Goal: Navigation & Orientation: Find specific page/section

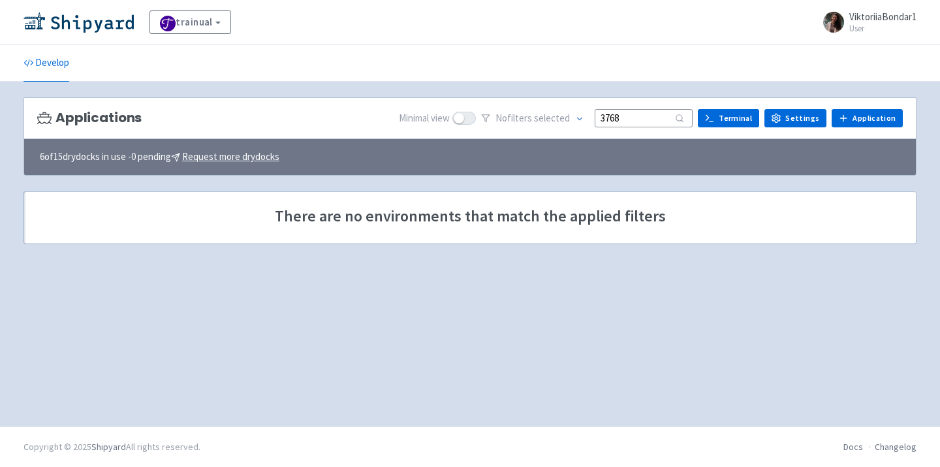
click at [78, 27] on img at bounding box center [78, 22] width 110 height 21
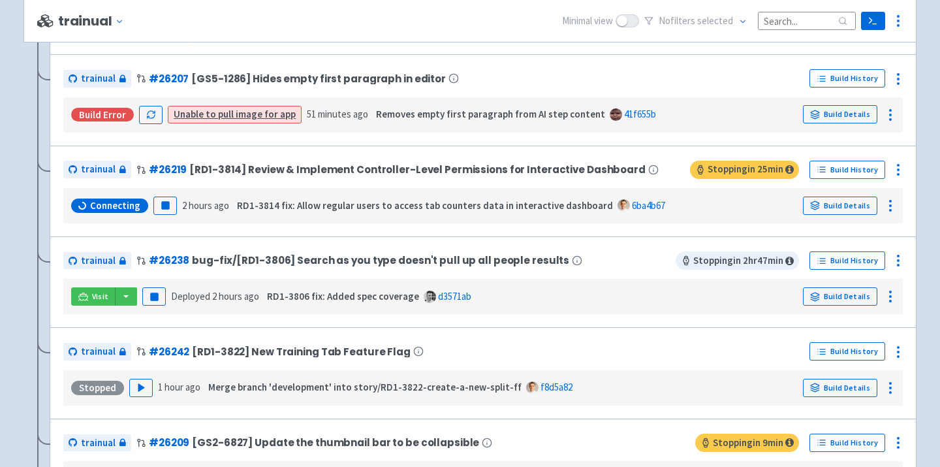
scroll to position [485, 0]
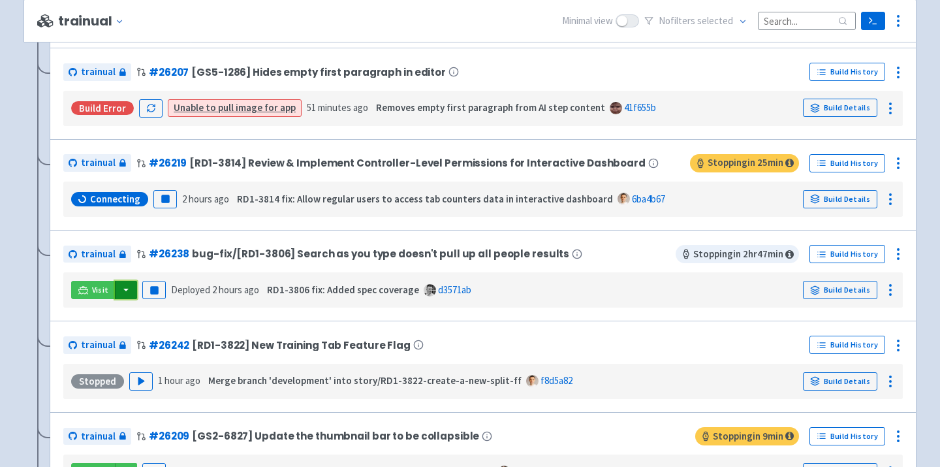
click at [125, 295] on button "button" at bounding box center [126, 290] width 22 height 18
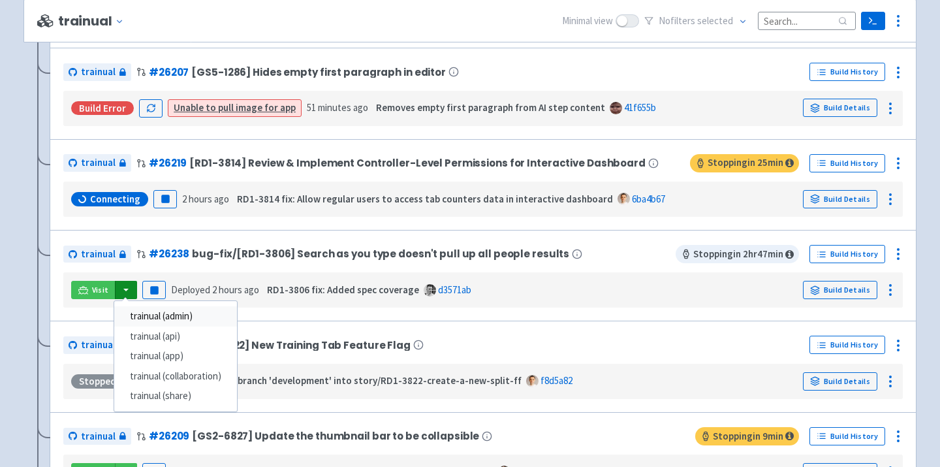
click at [158, 317] on link "trainual (admin)" at bounding box center [175, 316] width 123 height 20
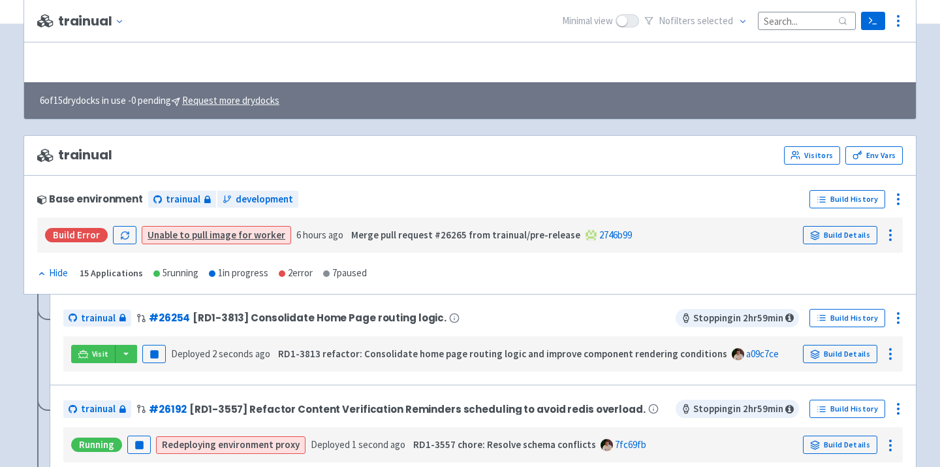
scroll to position [0, 0]
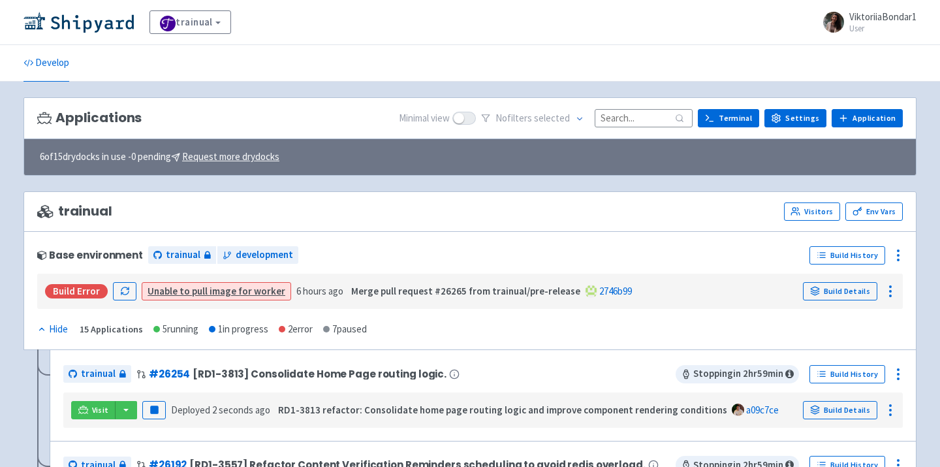
click at [72, 39] on div "trainual View Organizations ViktoriiaBondar1 User Profile Sign out" at bounding box center [470, 22] width 940 height 45
click at [81, 23] on img at bounding box center [78, 22] width 110 height 21
